Goal: Information Seeking & Learning: Learn about a topic

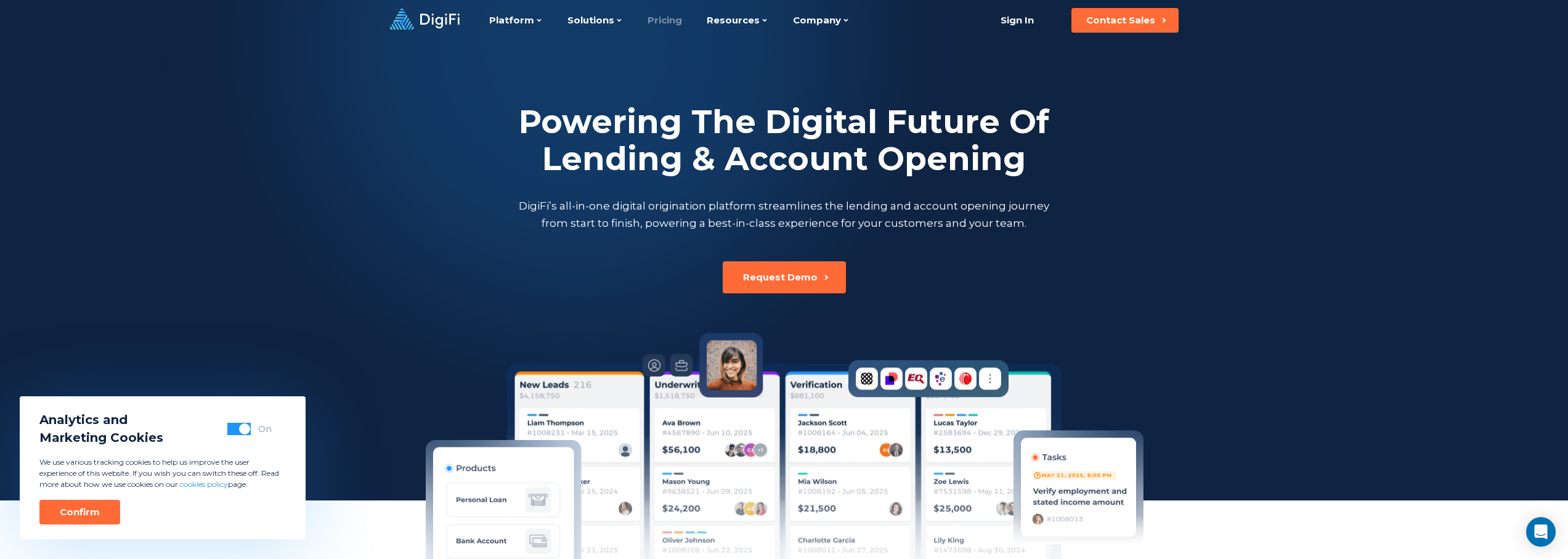
click at [668, 20] on link "Pricing" at bounding box center [665, 20] width 35 height 41
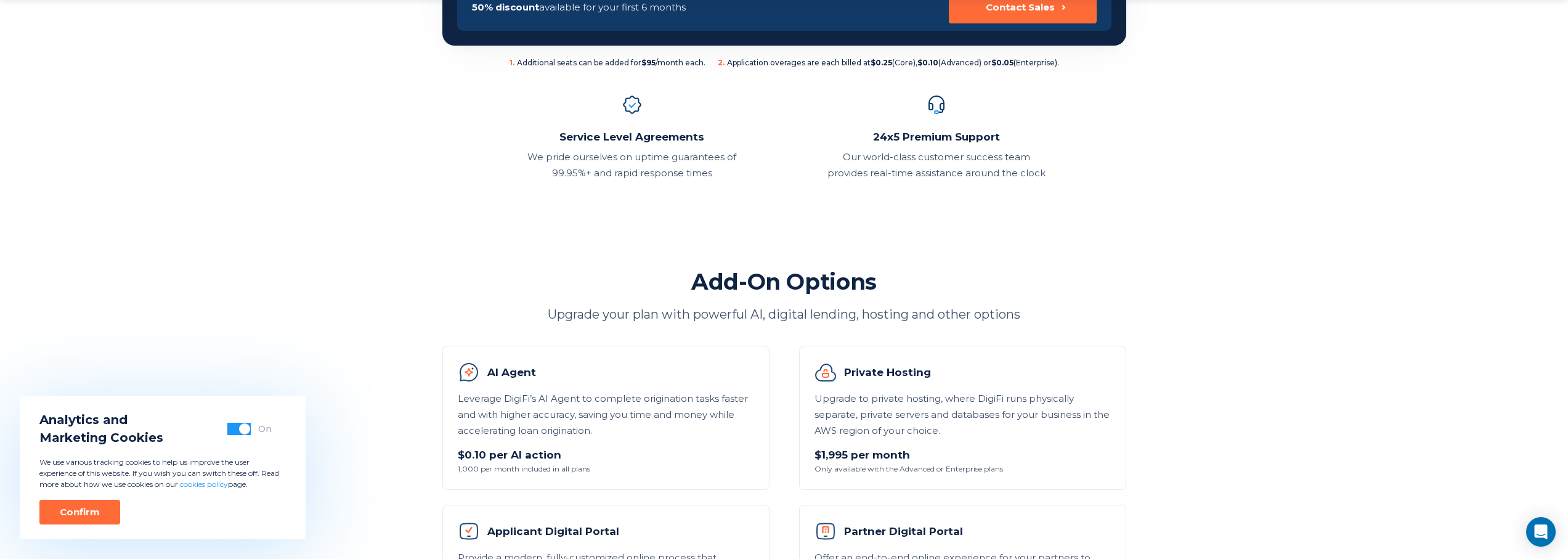
scroll to position [612, 0]
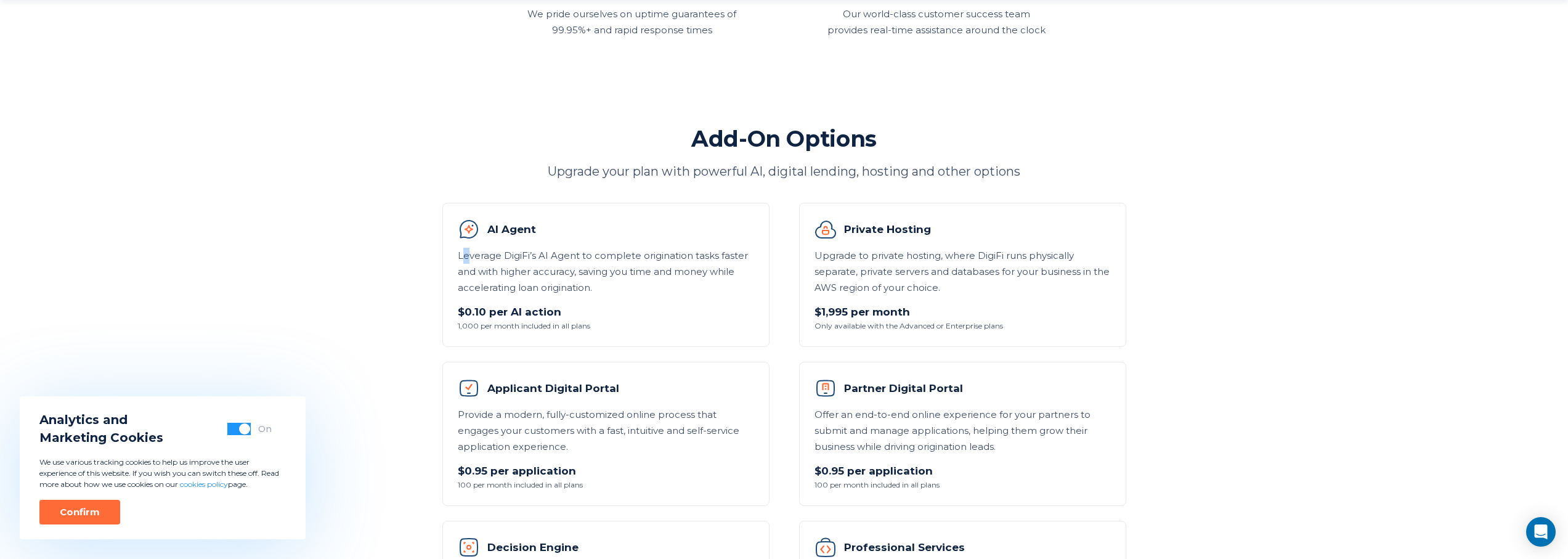
click at [467, 254] on p "Leverage DigiFi’s AI Agent to complete origination tasks faster and with higher…" at bounding box center [606, 272] width 296 height 48
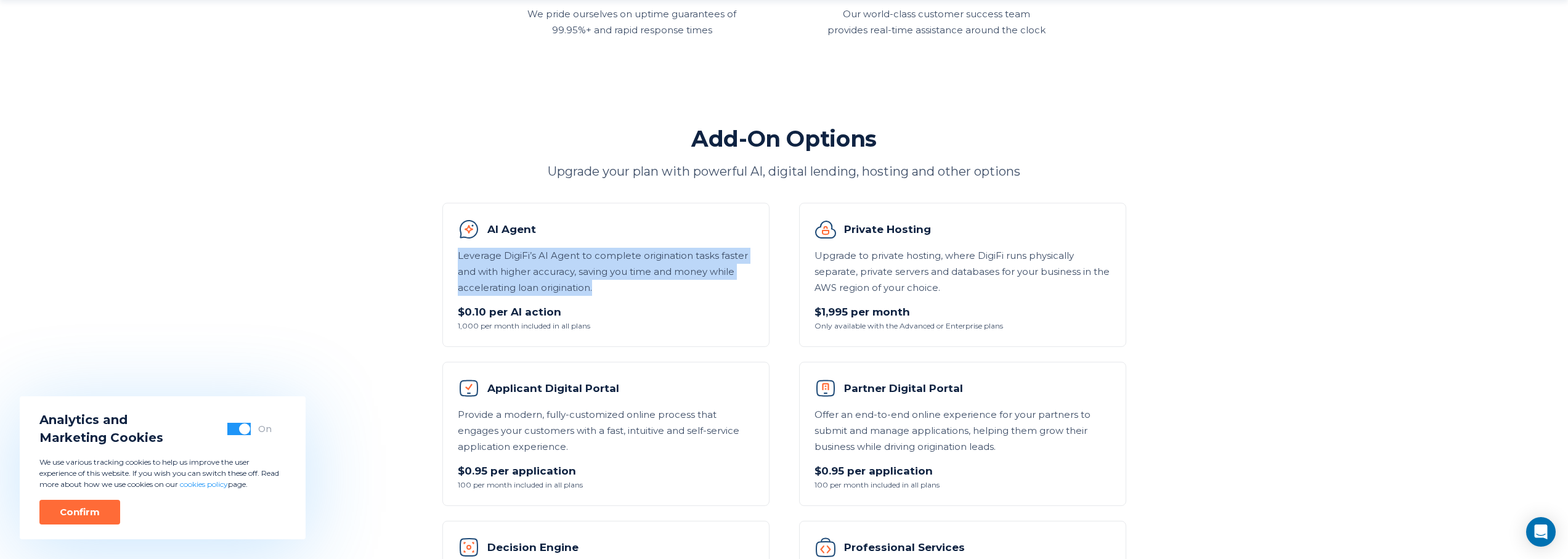
drag, startPoint x: 458, startPoint y: 254, endPoint x: 611, endPoint y: 286, distance: 156.3
click at [611, 286] on p "Leverage DigiFi’s AI Agent to complete origination tasks faster and with higher…" at bounding box center [606, 272] width 296 height 48
copy p "Leverage DigiFi’s AI Agent to complete origination tasks faster and with higher…"
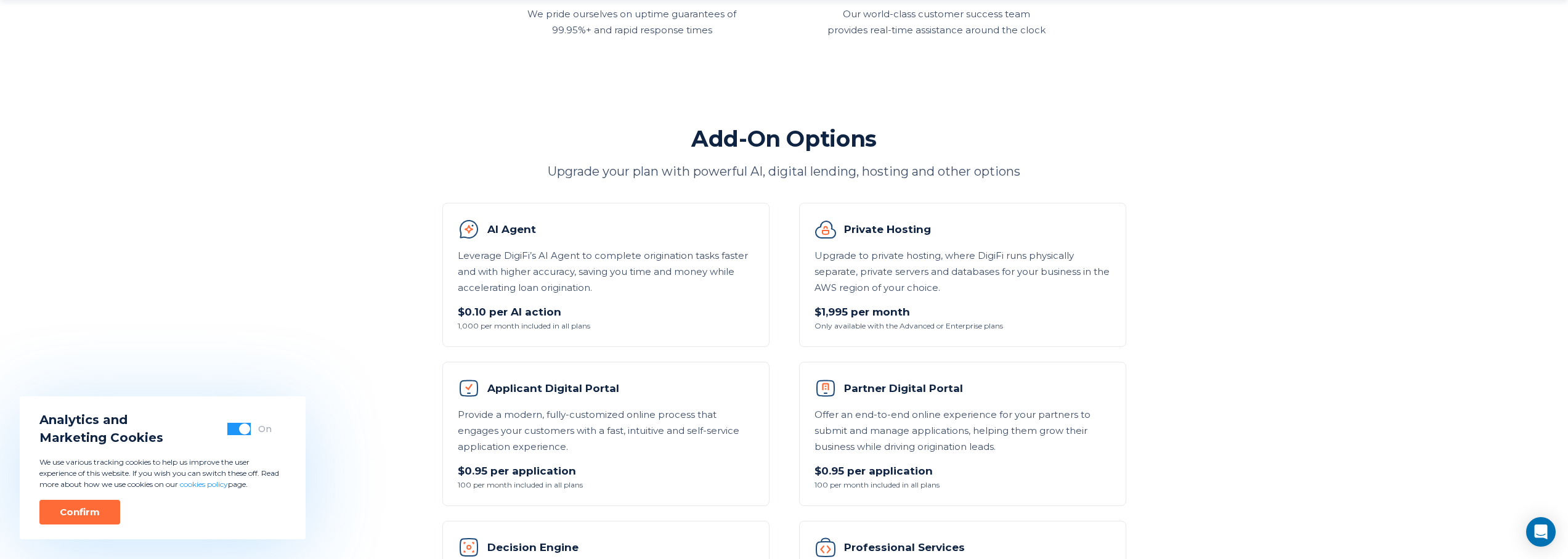
click at [1322, 232] on section "Compare Our Plans DigiFi’s usage-based plans are made for banks, credit unions,…" at bounding box center [784, 280] width 1568 height 1785
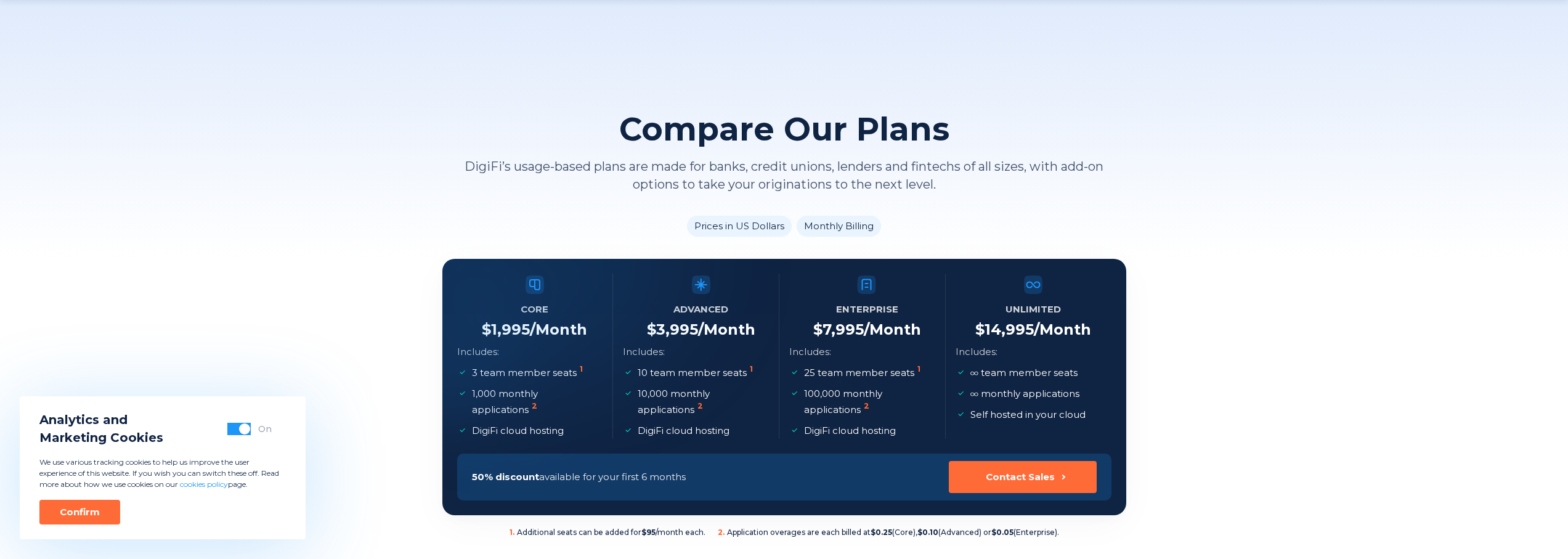
scroll to position [612, 0]
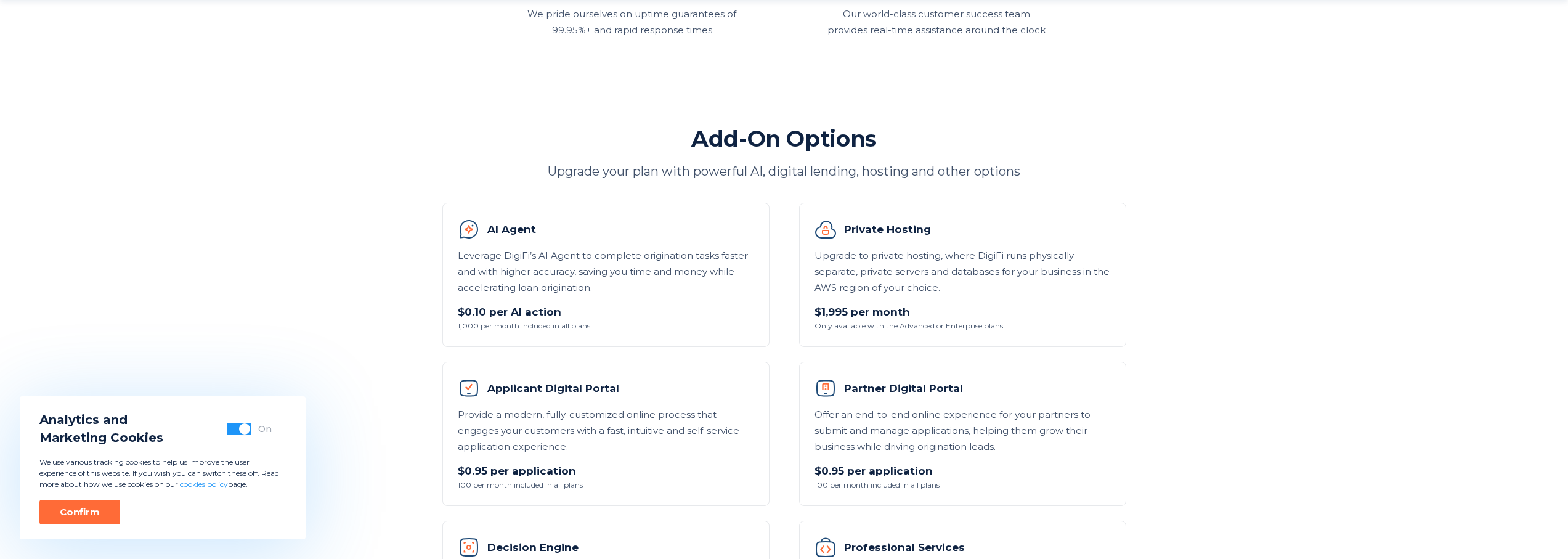
scroll to position [612, 0]
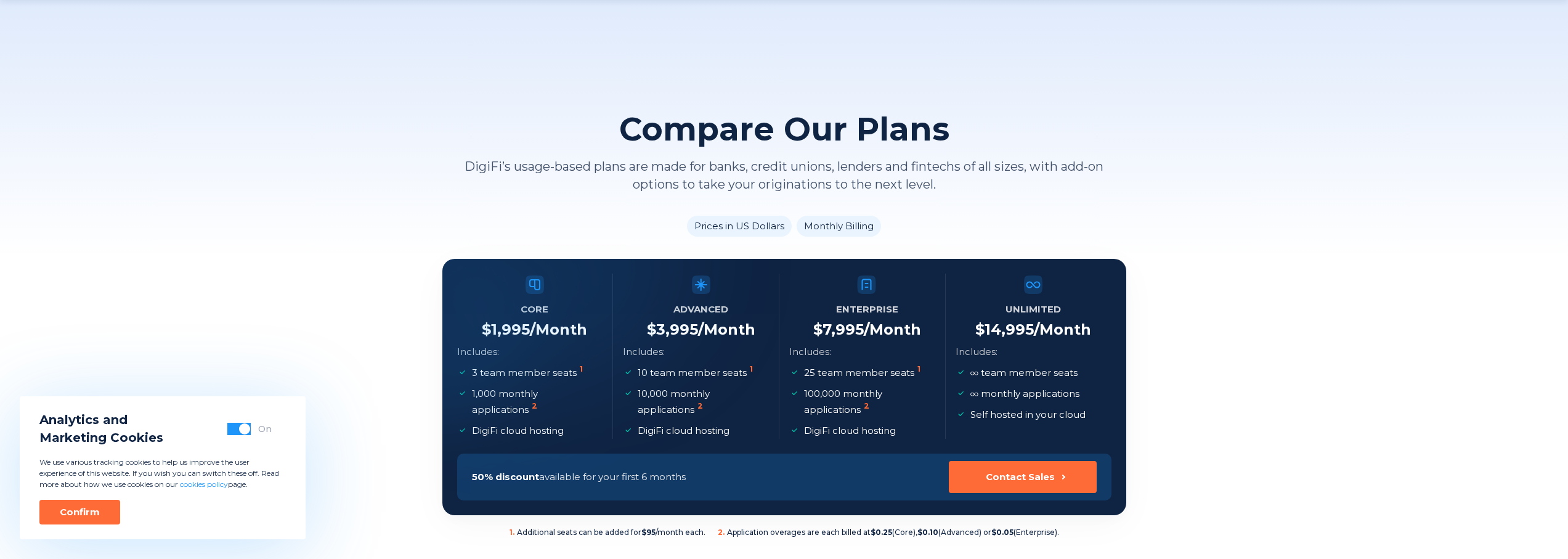
scroll to position [612, 0]
